Goal: Download file/media

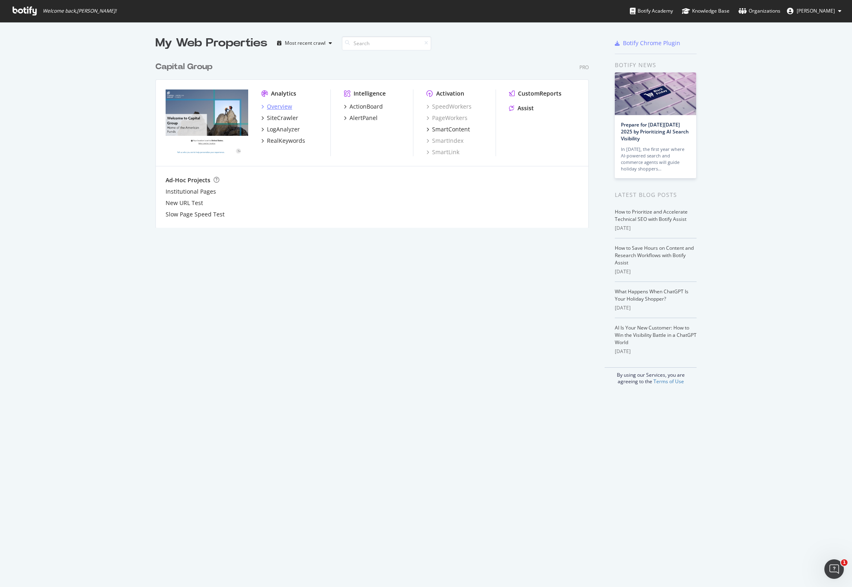
click at [280, 105] on div "Overview" at bounding box center [279, 107] width 25 height 8
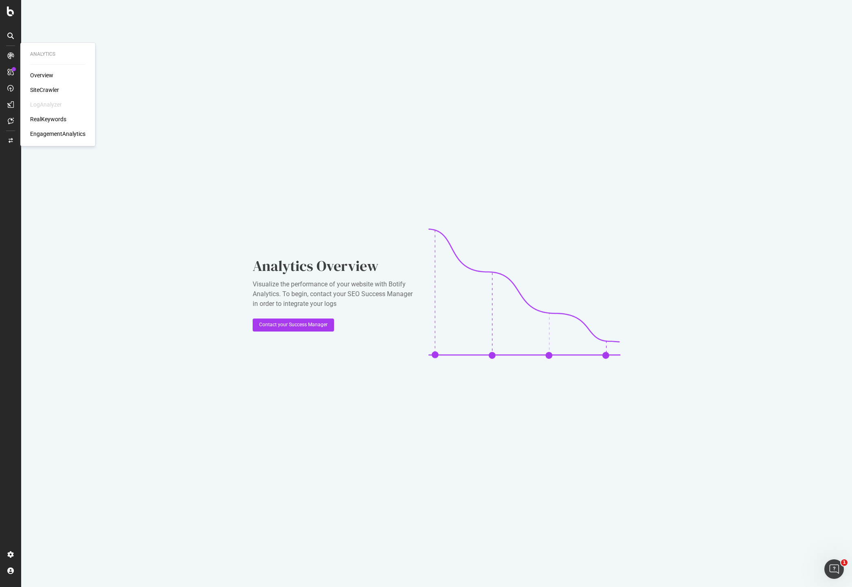
click at [50, 88] on div "SiteCrawler" at bounding box center [44, 90] width 29 height 8
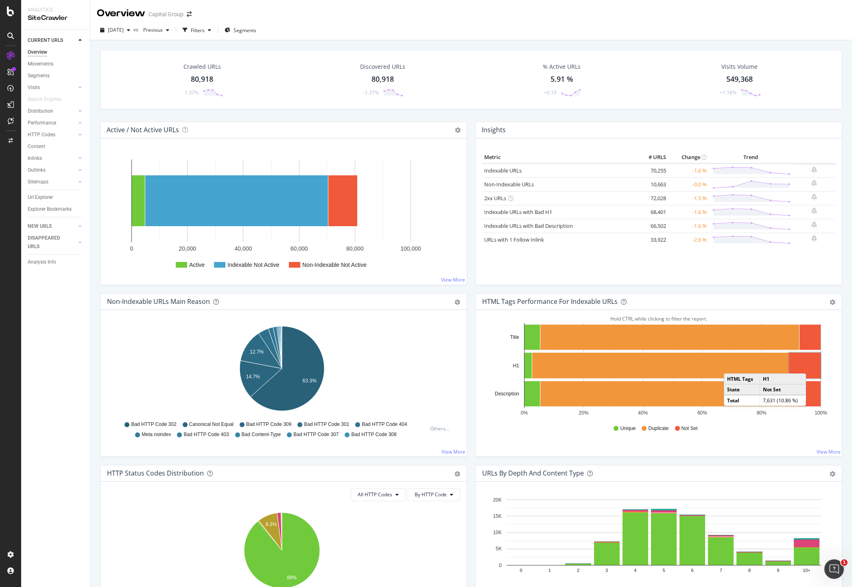
click at [807, 365] on rect "A chart." at bounding box center [805, 366] width 32 height 26
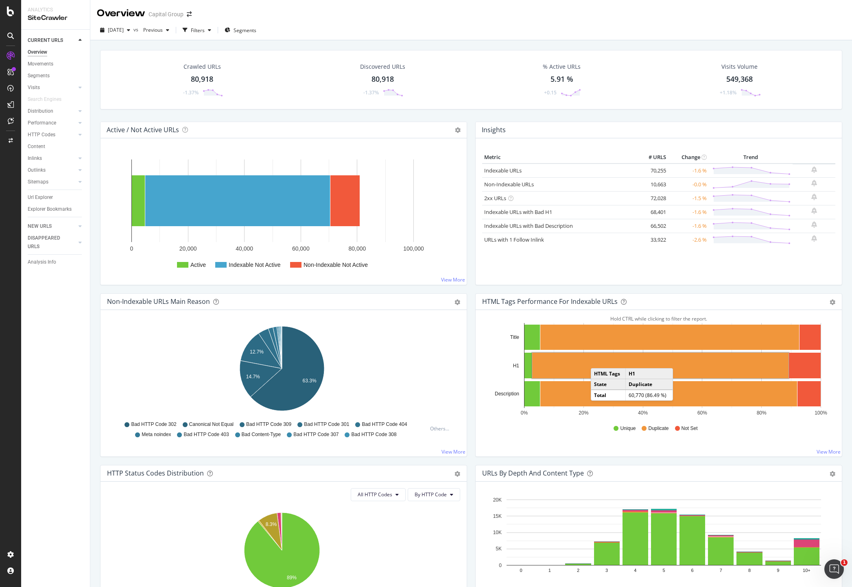
click at [595, 360] on rect "A chart." at bounding box center [660, 366] width 256 height 26
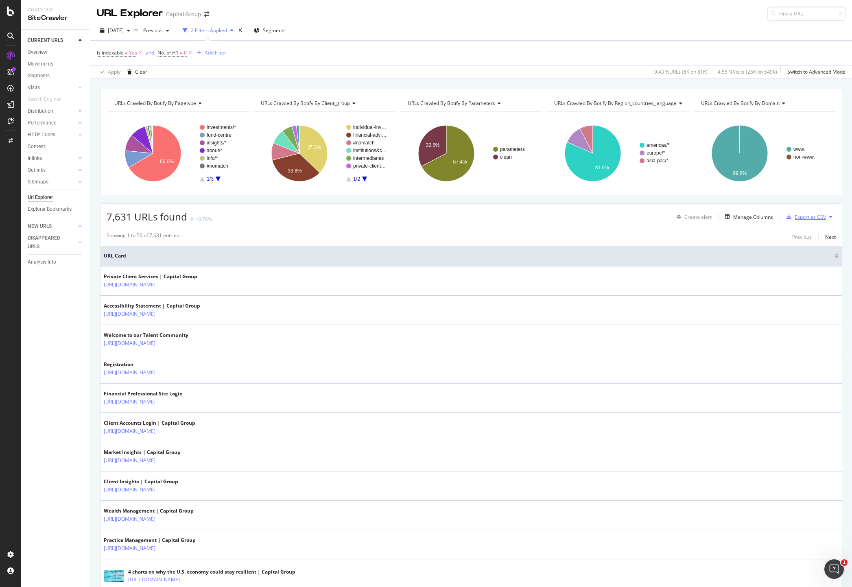
click at [796, 215] on div "Export as CSV" at bounding box center [810, 217] width 31 height 7
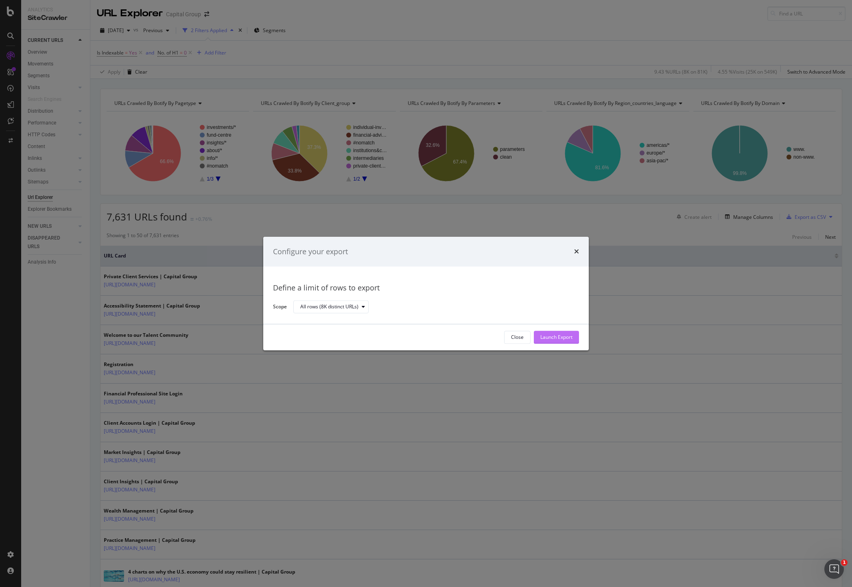
click at [554, 332] on div "Launch Export" at bounding box center [556, 337] width 32 height 12
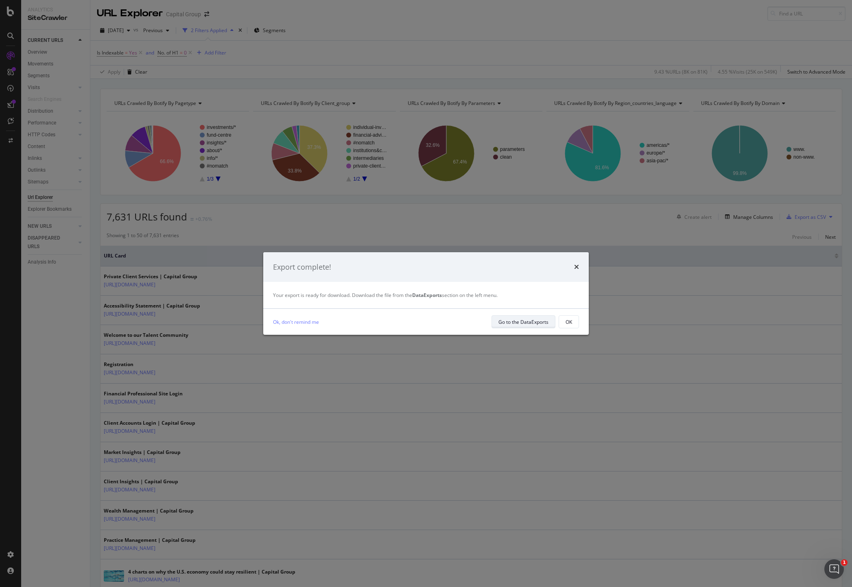
click at [536, 324] on div "Go to the DataExports" at bounding box center [523, 322] width 50 height 7
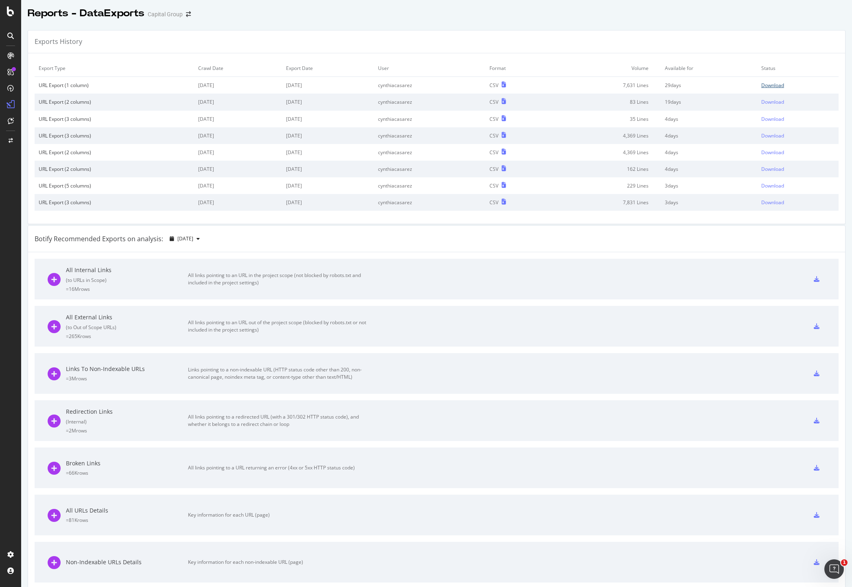
click at [761, 85] on div "Download" at bounding box center [772, 85] width 23 height 7
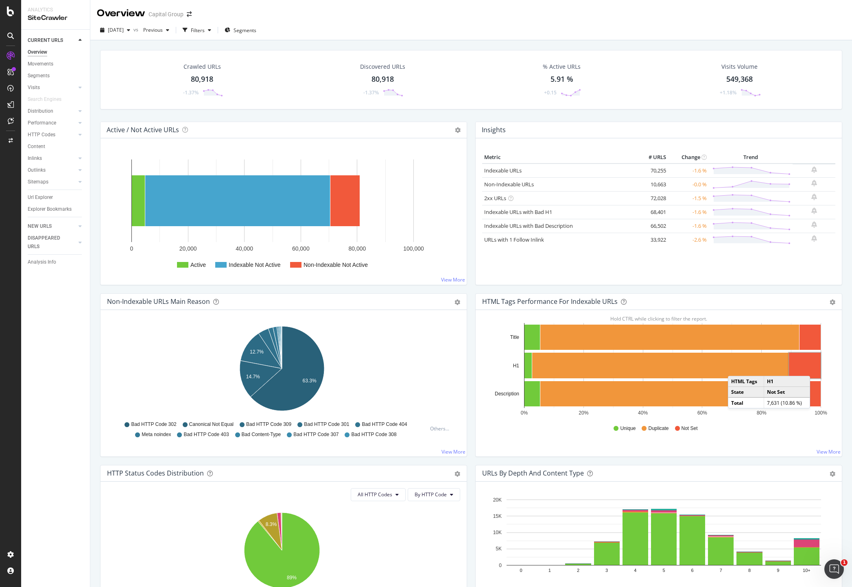
click at [811, 368] on rect "A chart." at bounding box center [805, 366] width 32 height 26
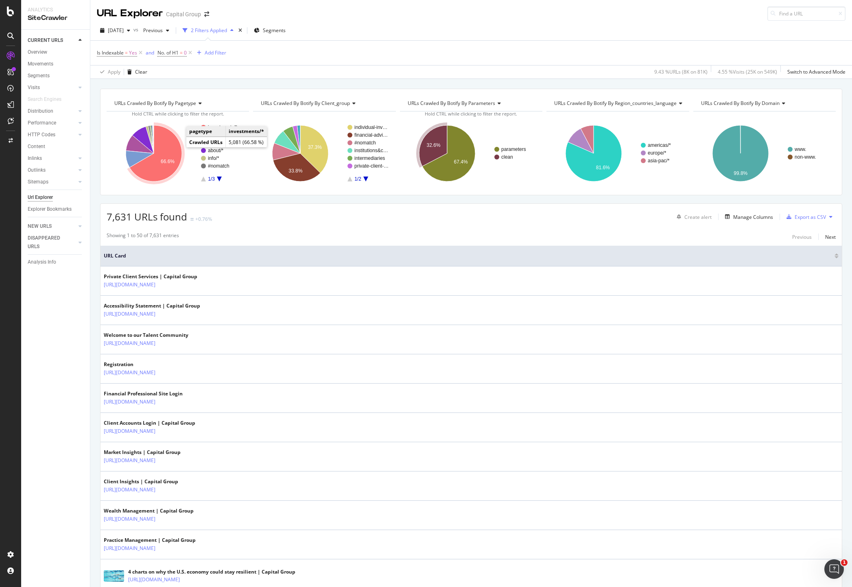
click at [173, 154] on icon "A chart." at bounding box center [155, 153] width 52 height 56
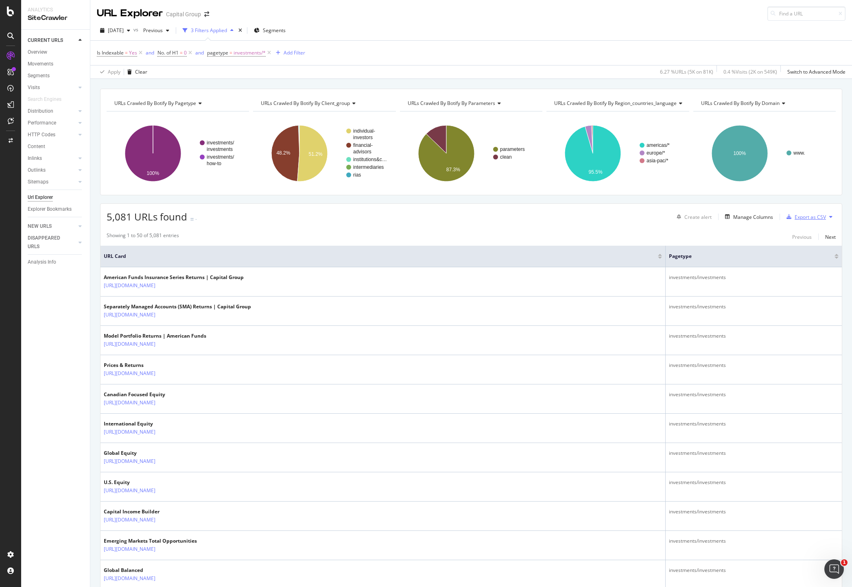
click at [795, 216] on div "Export as CSV" at bounding box center [810, 217] width 31 height 7
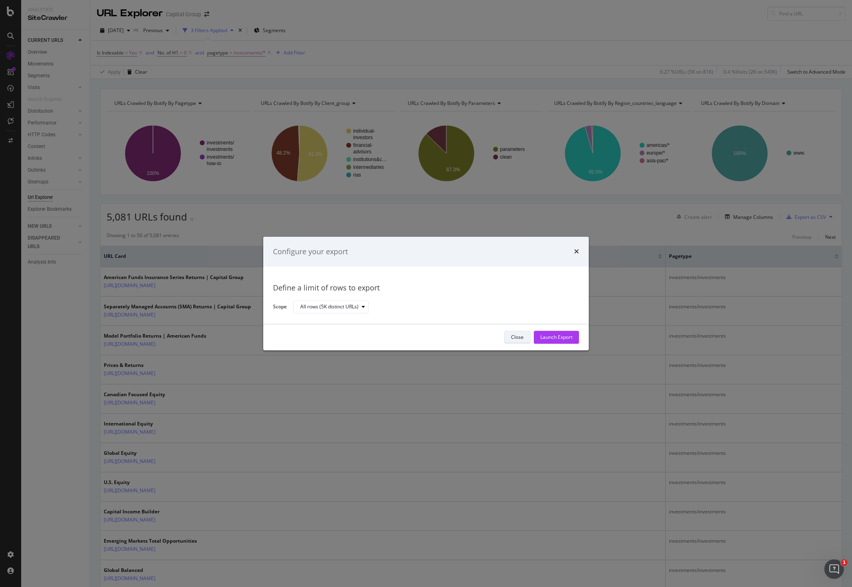
click at [513, 337] on div "Close" at bounding box center [517, 337] width 13 height 7
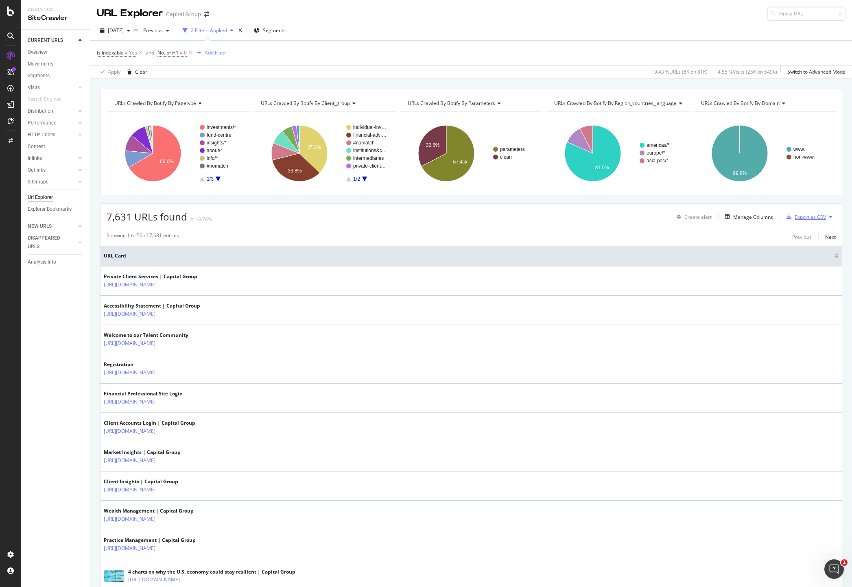
click at [799, 214] on div "Export as CSV" at bounding box center [810, 217] width 31 height 7
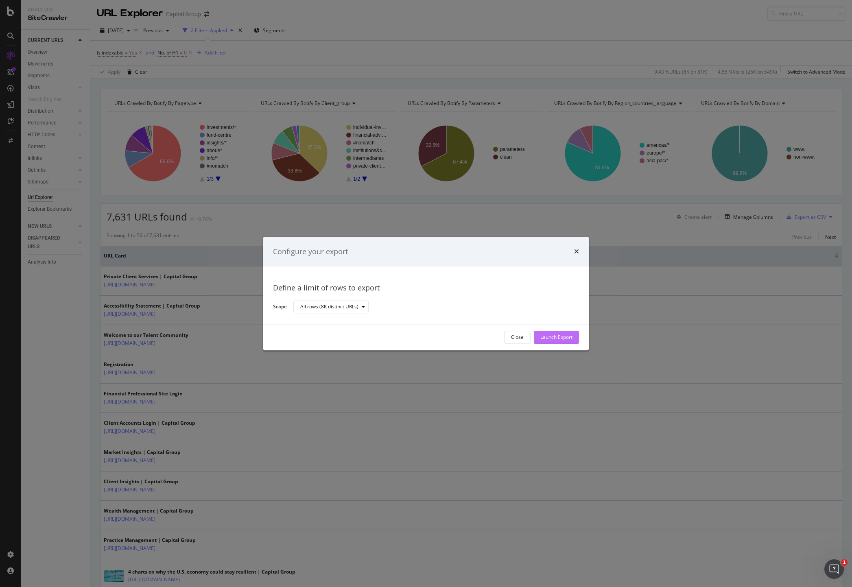
click at [557, 335] on div "Launch Export" at bounding box center [556, 337] width 32 height 7
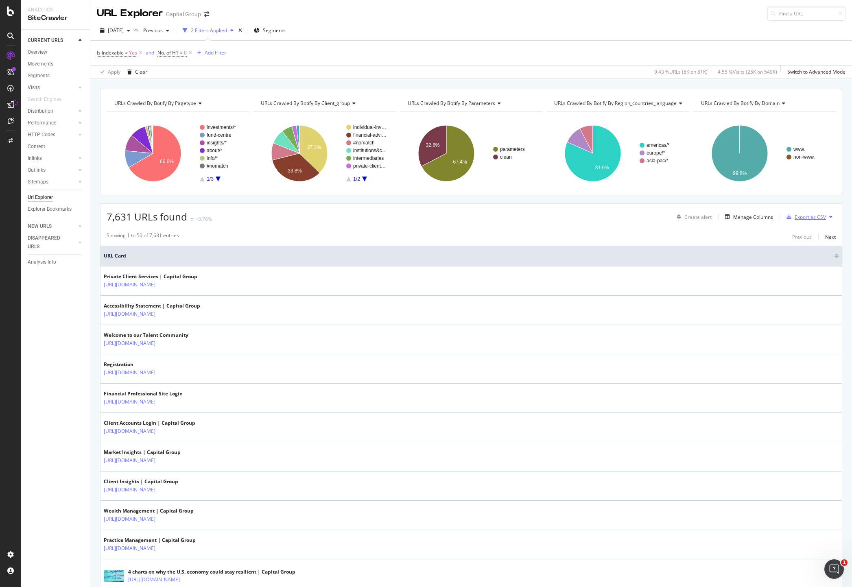
click at [805, 218] on div "Export as CSV" at bounding box center [810, 217] width 31 height 7
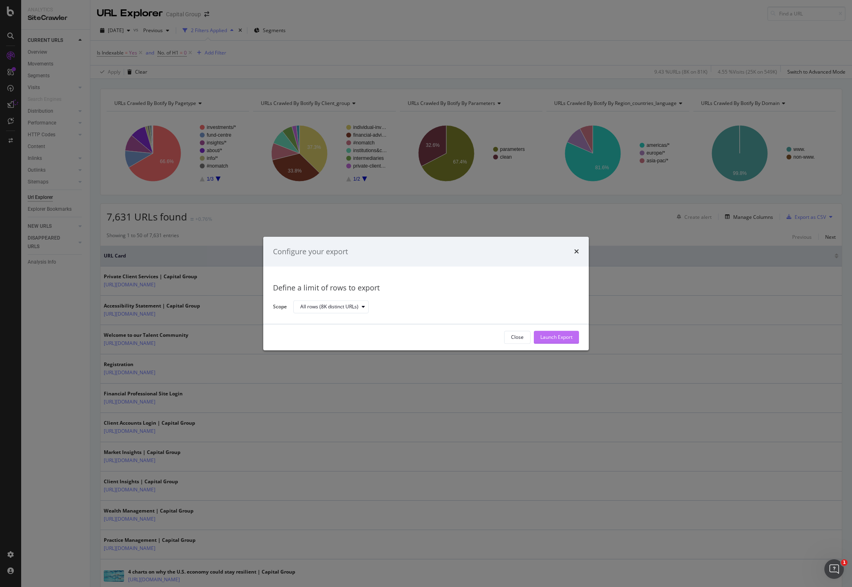
click at [551, 339] on div "Launch Export" at bounding box center [556, 337] width 32 height 7
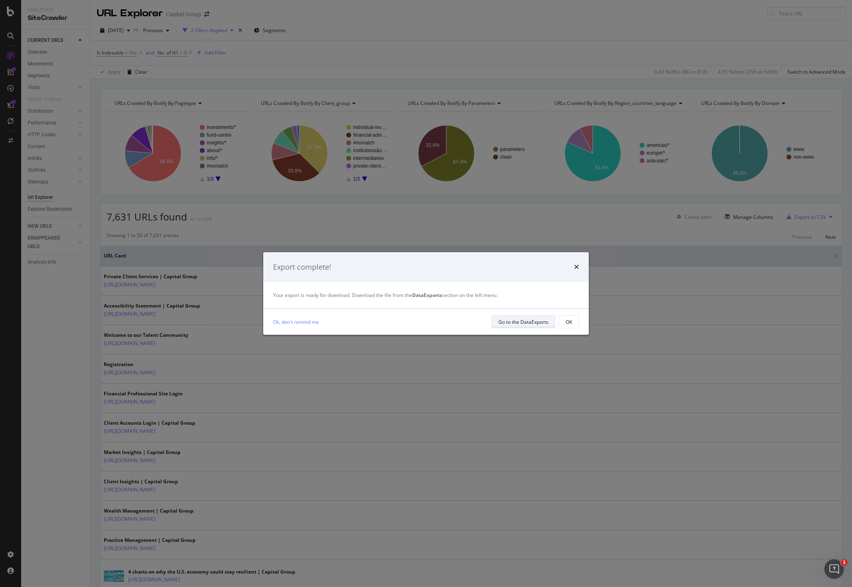
click at [498, 321] on div "Go to the DataExports" at bounding box center [523, 322] width 50 height 7
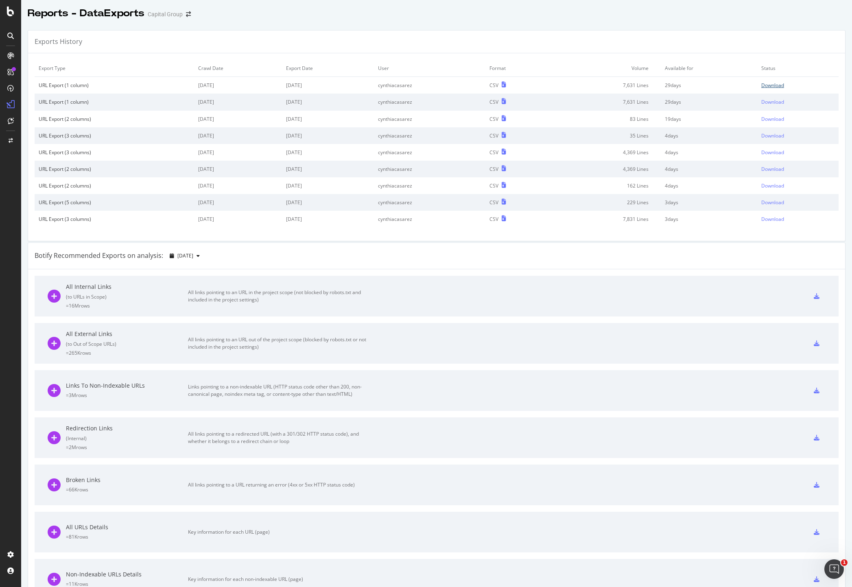
click at [761, 84] on div "Download" at bounding box center [772, 85] width 23 height 7
